Goal: Find specific page/section: Find specific page/section

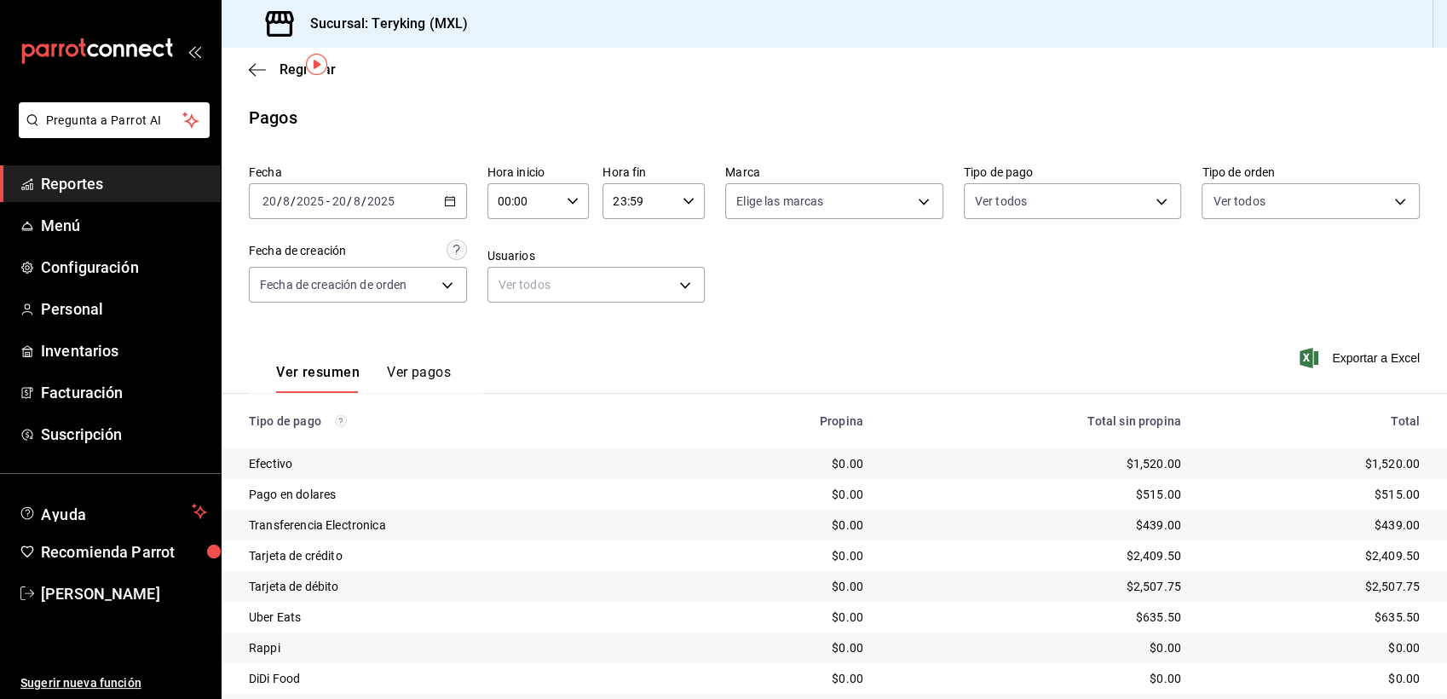
scroll to position [54, 0]
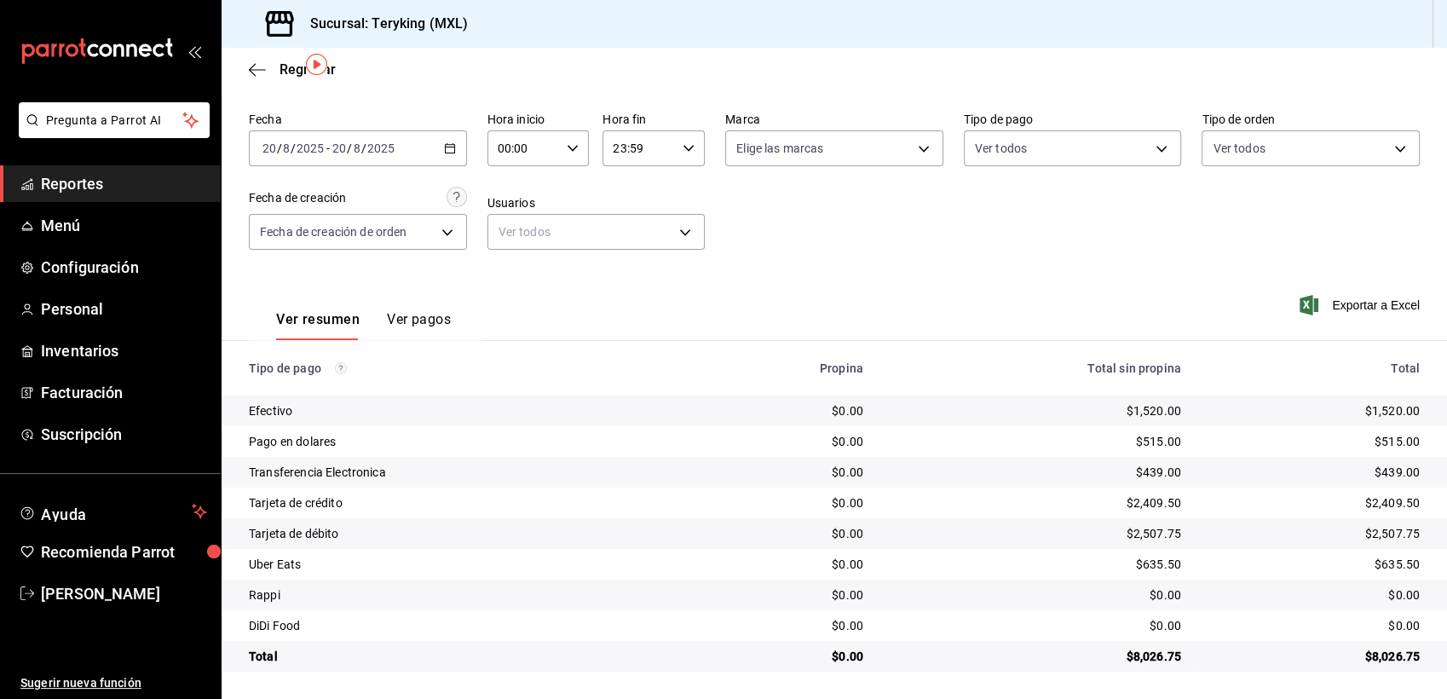
click at [86, 182] on span "Reportes" at bounding box center [124, 183] width 166 height 23
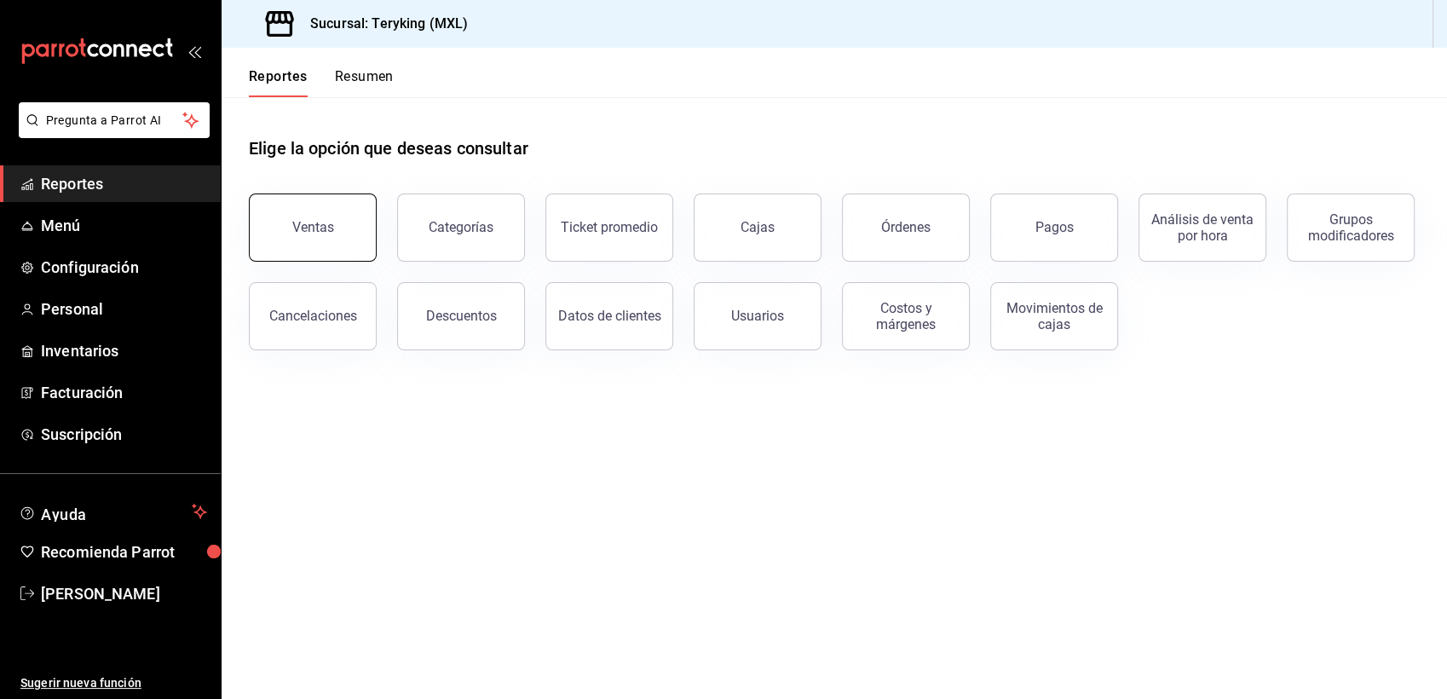
click at [325, 227] on div "Ventas" at bounding box center [313, 227] width 42 height 16
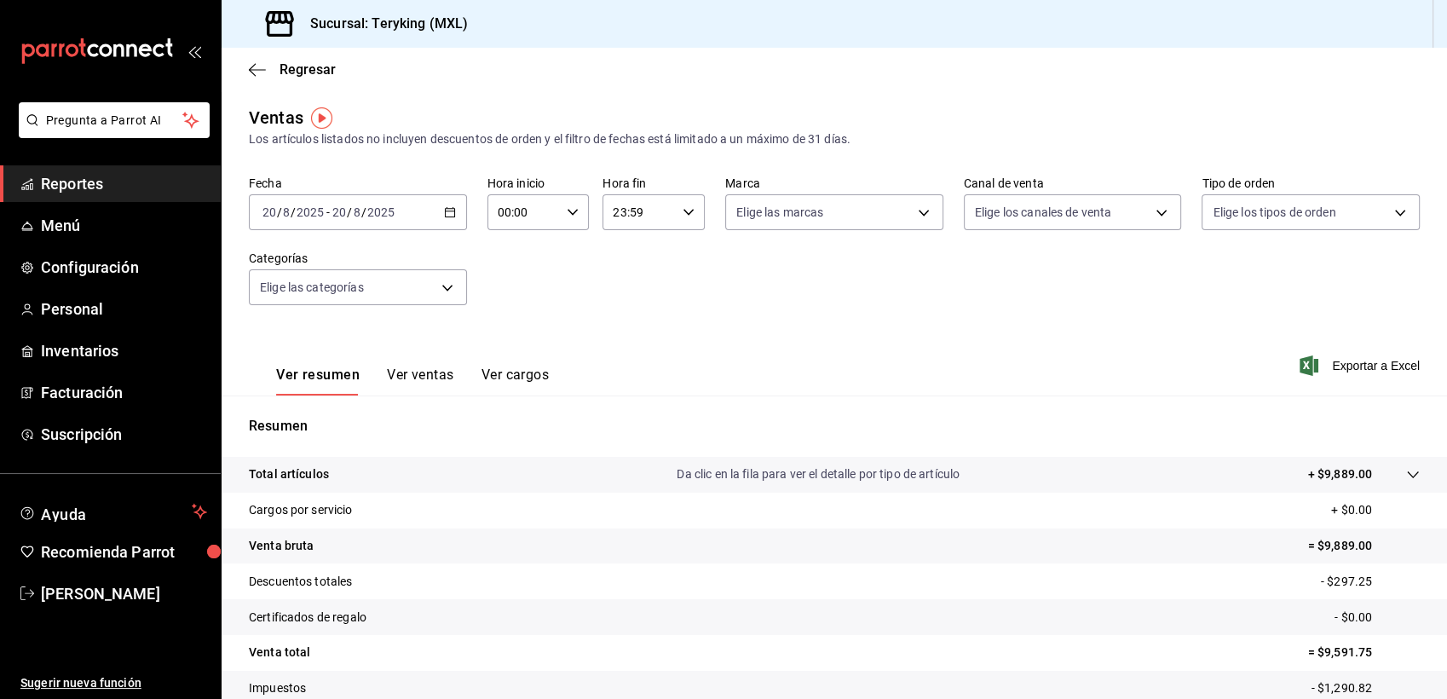
click at [109, 170] on link "Reportes" at bounding box center [110, 183] width 221 height 37
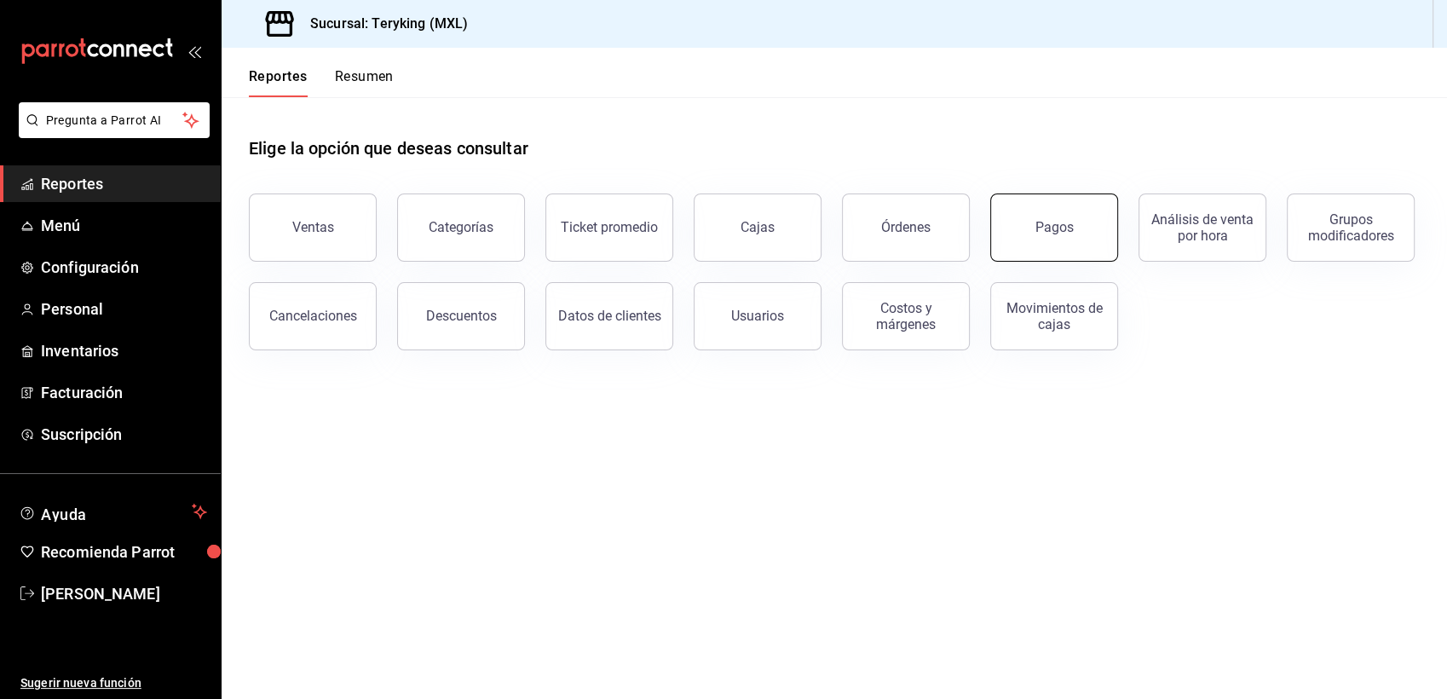
click at [1090, 235] on button "Pagos" at bounding box center [1054, 227] width 128 height 68
